Goal: Transaction & Acquisition: Subscribe to service/newsletter

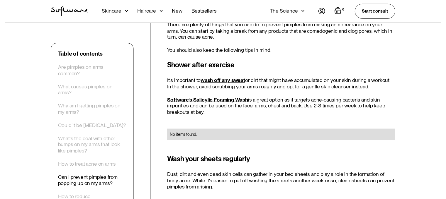
scroll to position [1076, 0]
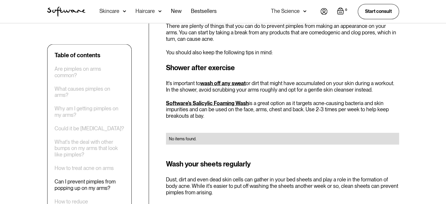
click at [118, 12] on div "Skincare" at bounding box center [109, 11] width 20 height 6
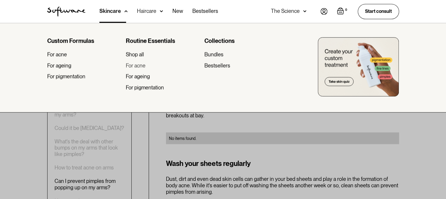
click at [132, 65] on div "For acne" at bounding box center [136, 65] width 20 height 6
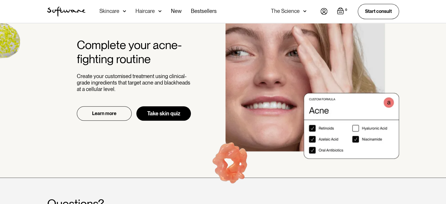
scroll to position [654, 0]
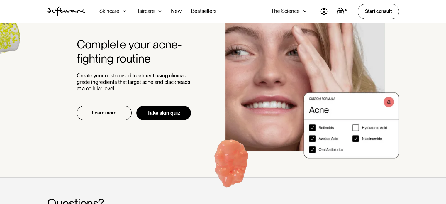
click at [179, 119] on div "Learn more Take skin quiz" at bounding box center [134, 113] width 114 height 14
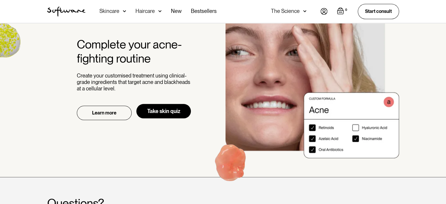
click at [178, 115] on link "Take skin quiz" at bounding box center [163, 111] width 55 height 14
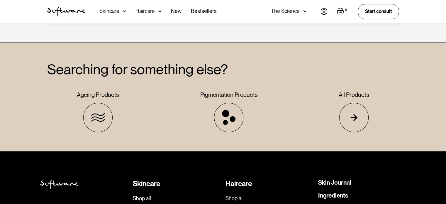
scroll to position [1062, 0]
click at [373, 14] on link "Start consult" at bounding box center [378, 11] width 41 height 15
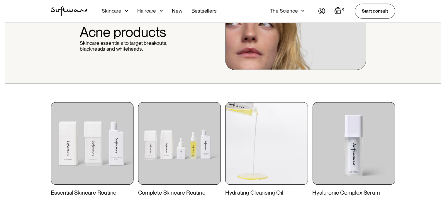
scroll to position [0, 0]
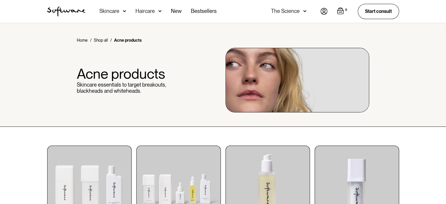
click at [117, 11] on div "Skincare" at bounding box center [109, 11] width 20 height 6
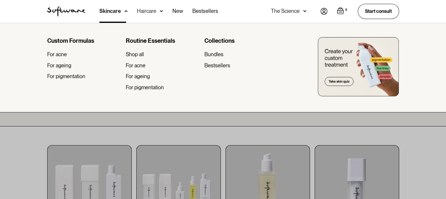
click at [128, 15] on div "Haircare" at bounding box center [113, 11] width 28 height 23
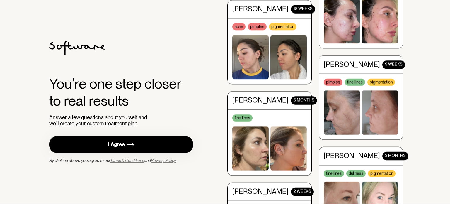
click at [168, 145] on link "I Agree" at bounding box center [121, 144] width 144 height 17
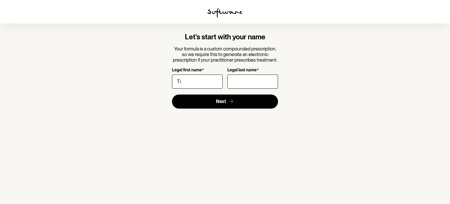
type input "T"
